Goal: Task Accomplishment & Management: Complete application form

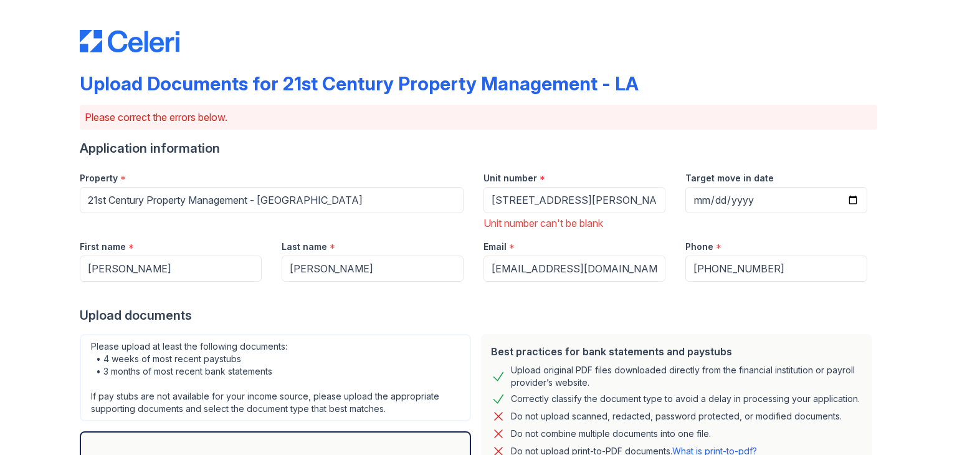
scroll to position [371, 0]
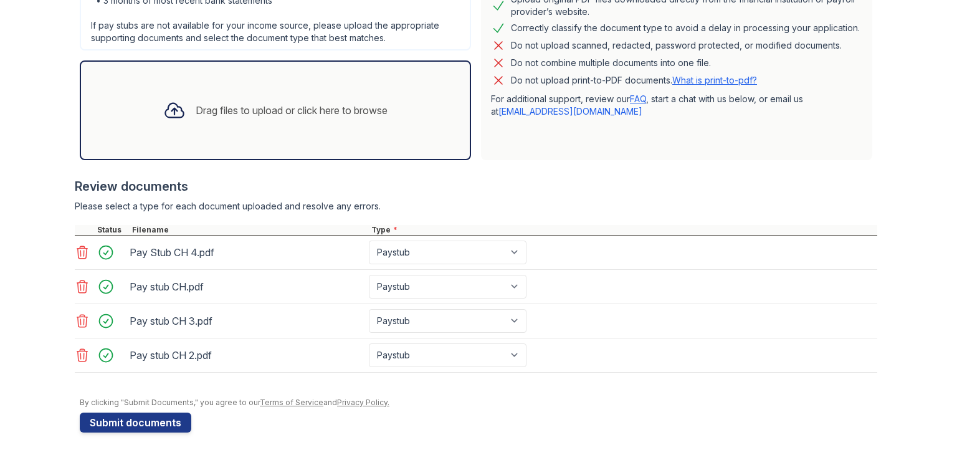
click at [305, 113] on div "Drag files to upload or click here to browse" at bounding box center [292, 110] width 192 height 15
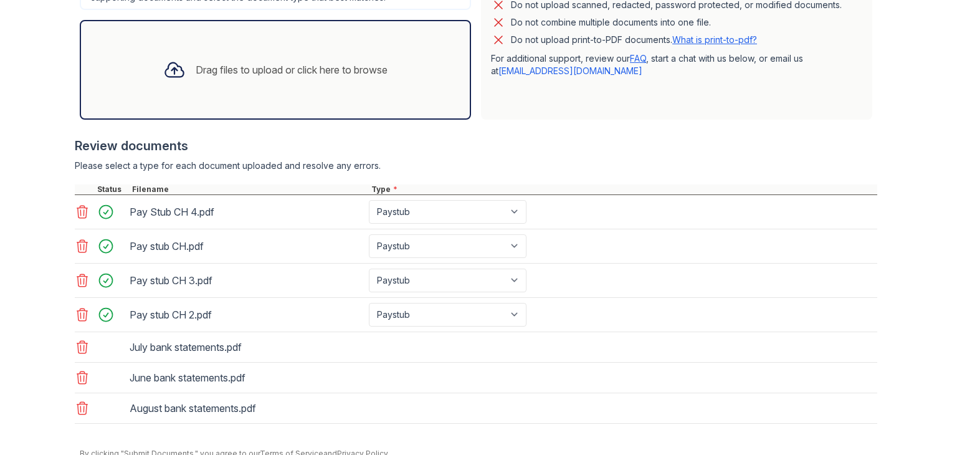
click at [431, 335] on div "July bank statements.pdf" at bounding box center [476, 347] width 802 height 31
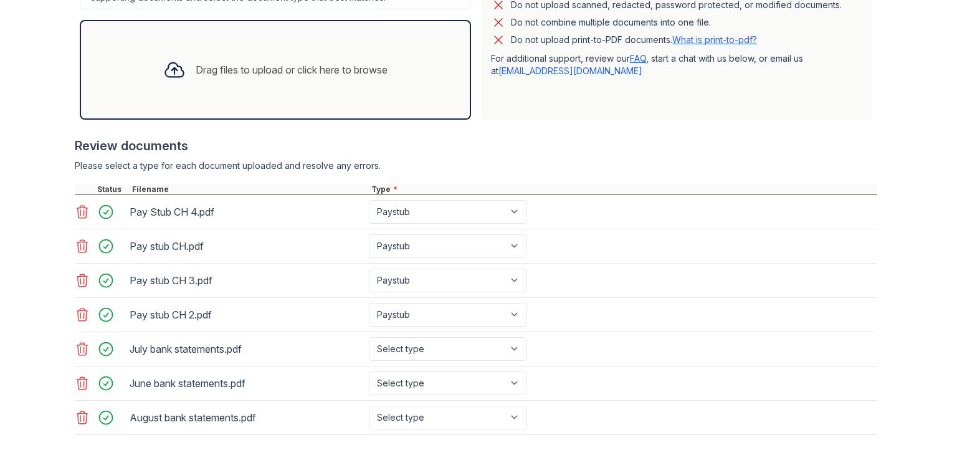
scroll to position [472, 0]
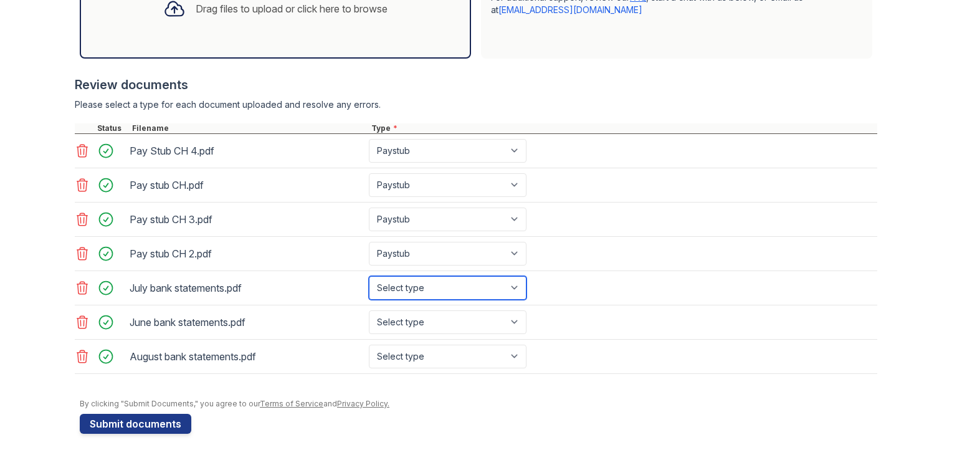
click at [476, 290] on select "Select type Paystub Bank Statement Offer Letter Tax Documents Benefit Award Let…" at bounding box center [448, 288] width 158 height 24
select select "bank_statement"
click at [369, 276] on select "Select type Paystub Bank Statement Offer Letter Tax Documents Benefit Award Let…" at bounding box center [448, 288] width 158 height 24
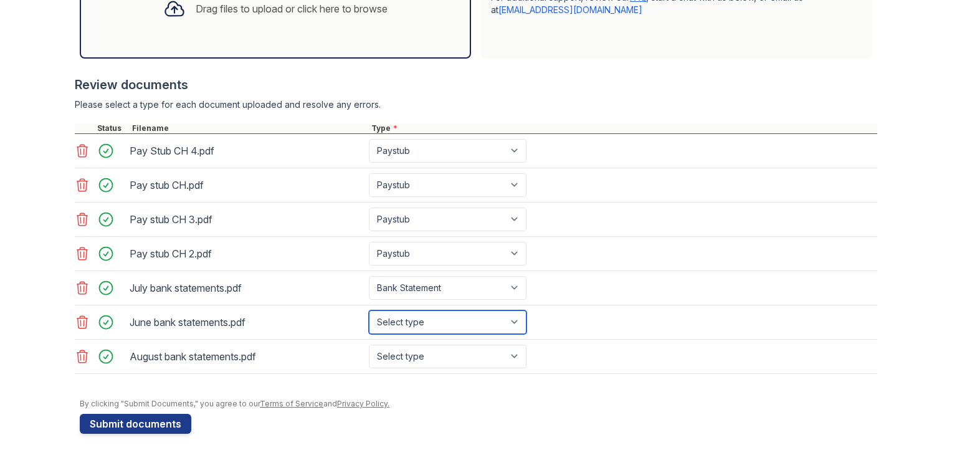
click at [449, 325] on select "Select type Paystub Bank Statement Offer Letter Tax Documents Benefit Award Let…" at bounding box center [448, 322] width 158 height 24
select select "bank_statement"
click at [369, 310] on select "Select type Paystub Bank Statement Offer Letter Tax Documents Benefit Award Let…" at bounding box center [448, 322] width 158 height 24
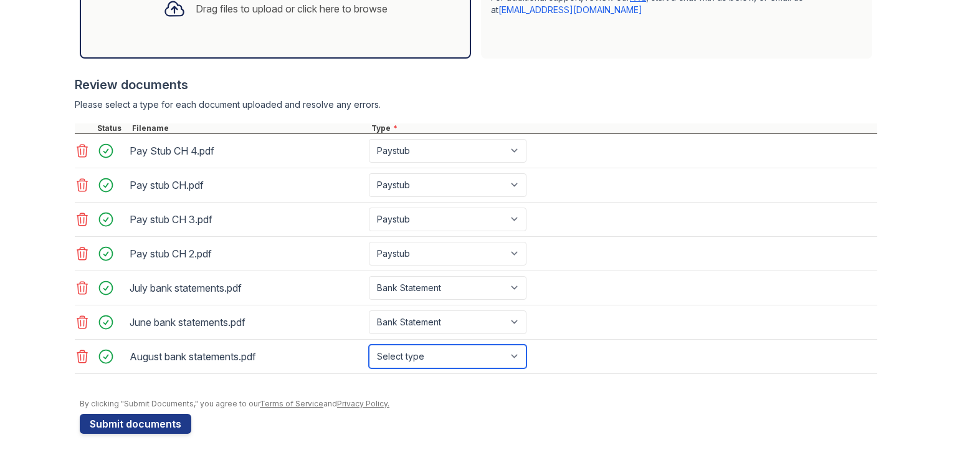
click at [439, 349] on select "Select type Paystub Bank Statement Offer Letter Tax Documents Benefit Award Let…" at bounding box center [448, 356] width 158 height 24
select select "bank_statement"
click at [369, 344] on select "Select type Paystub Bank Statement Offer Letter Tax Documents Benefit Award Let…" at bounding box center [448, 356] width 158 height 24
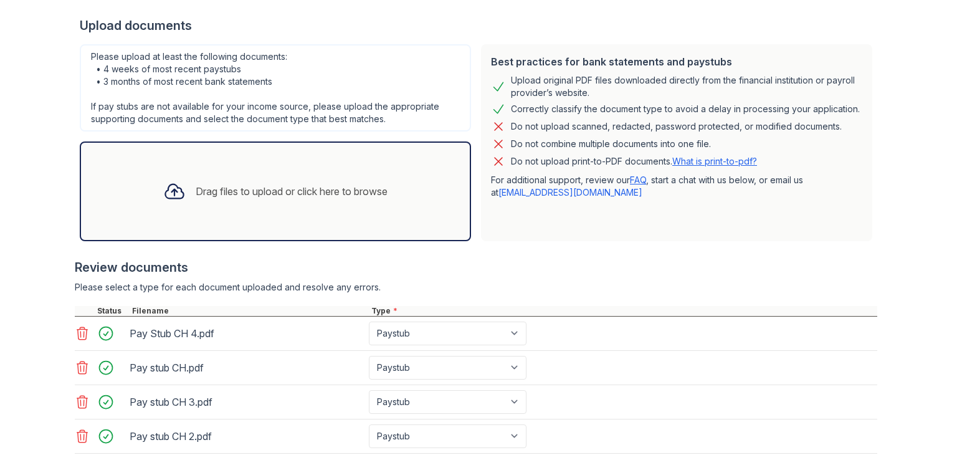
scroll to position [297, 0]
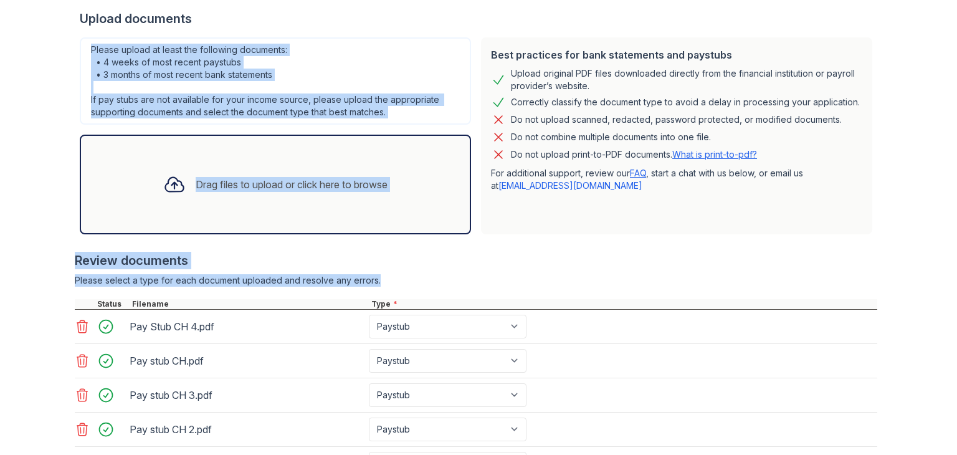
drag, startPoint x: 926, startPoint y: 227, endPoint x: 928, endPoint y: 285, distance: 58.0
click at [928, 285] on main "Upload Documents for 21st Century Property Management - LA Please correct the e…" at bounding box center [478, 227] width 957 height 455
click at [871, 252] on div "Review documents" at bounding box center [476, 260] width 802 height 17
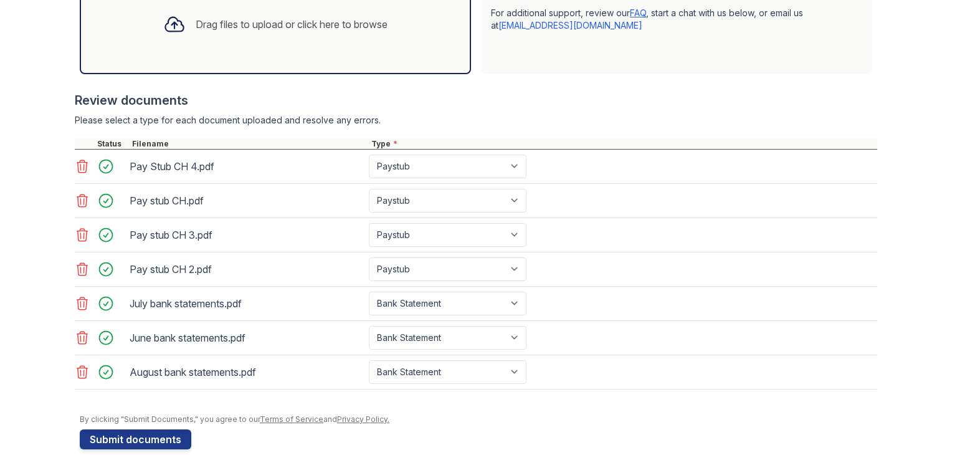
scroll to position [472, 0]
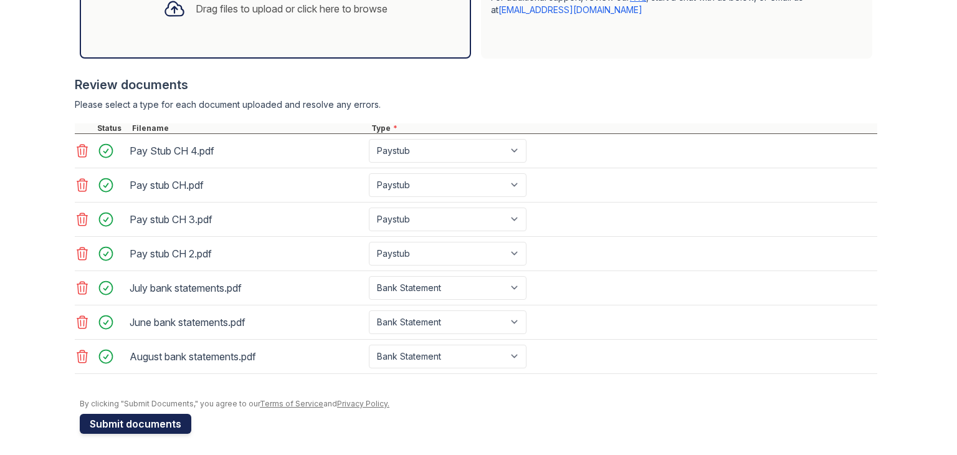
click at [158, 414] on button "Submit documents" at bounding box center [136, 424] width 112 height 20
